Goal: Task Accomplishment & Management: Manage account settings

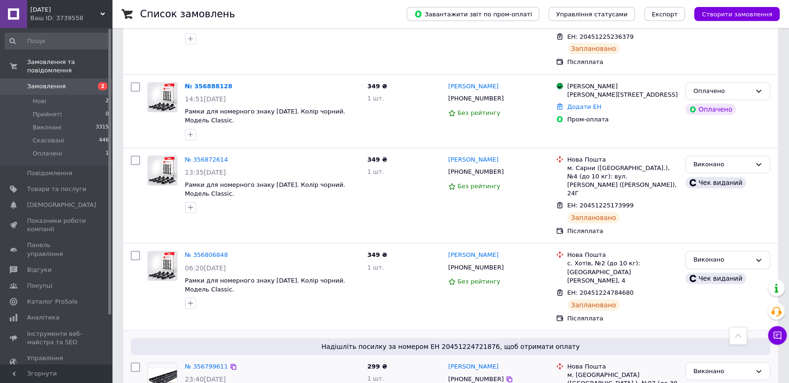
scroll to position [570, 0]
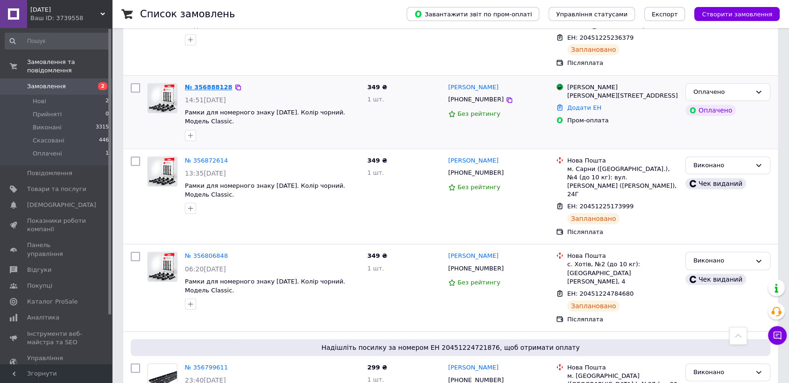
click at [204, 84] on link "№ 356888128" at bounding box center [209, 87] width 48 height 7
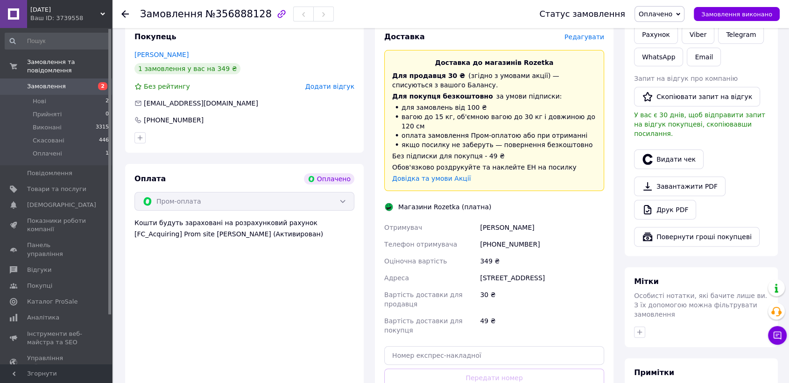
scroll to position [259, 0]
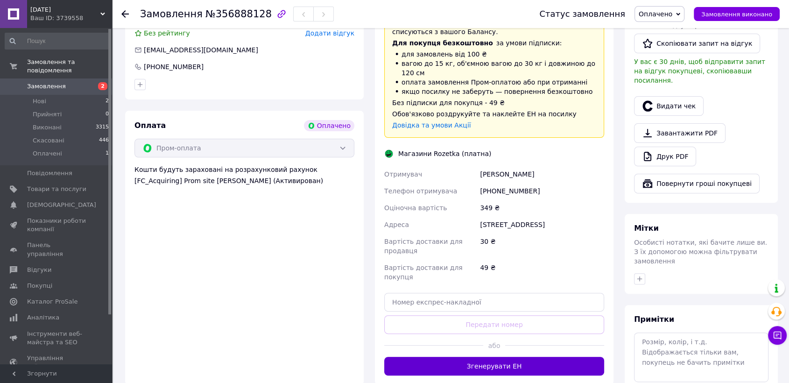
click at [524, 357] on button "Згенерувати ЕН" at bounding box center [494, 366] width 220 height 19
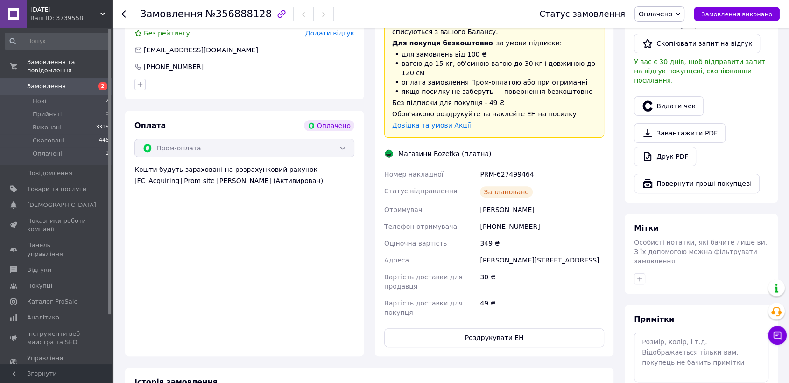
click at [529, 284] on div "30 ₴" at bounding box center [542, 281] width 128 height 26
click at [523, 328] on button "Роздрукувати ЕН" at bounding box center [494, 337] width 220 height 19
click at [683, 14] on span "Оплачено" at bounding box center [659, 14] width 50 height 16
click at [673, 46] on li "Виконано" at bounding box center [659, 47] width 49 height 14
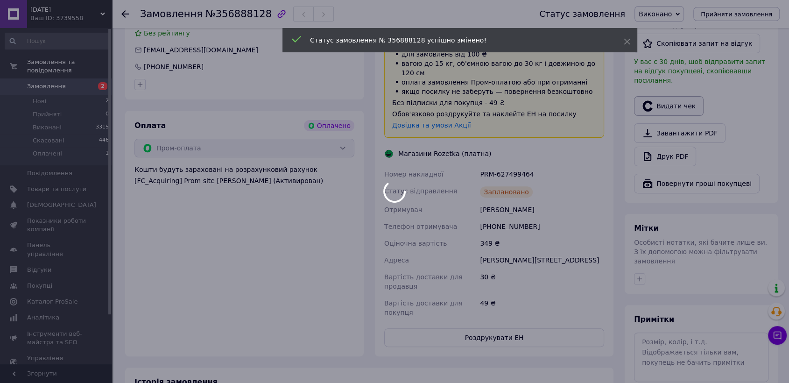
click at [673, 96] on button "Видати чек" at bounding box center [669, 106] width 70 height 20
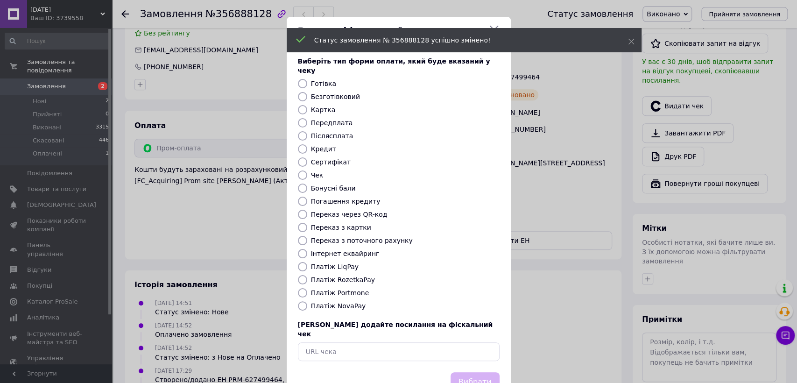
click at [320, 276] on label "Платіж RozetkaPay" at bounding box center [343, 279] width 64 height 7
click at [307, 275] on input "Платіж RozetkaPay" at bounding box center [302, 279] width 9 height 9
radio input "true"
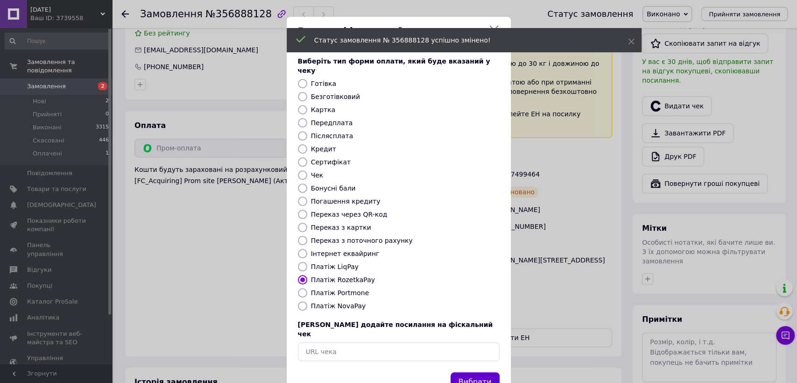
click at [472, 372] on button "Вибрати" at bounding box center [474, 382] width 49 height 20
